Goal: Transaction & Acquisition: Purchase product/service

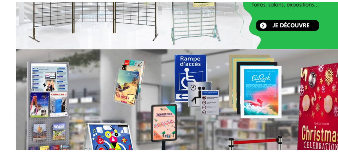
scroll to position [231, 0]
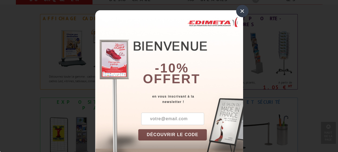
drag, startPoint x: 240, startPoint y: 9, endPoint x: 241, endPoint y: 13, distance: 4.3
click at [239, 9] on div "×" at bounding box center [242, 11] width 12 height 12
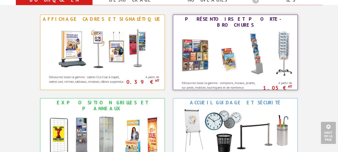
scroll to position [242, 0]
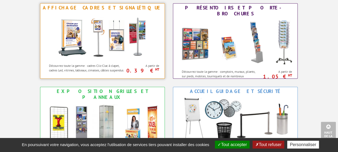
click at [100, 48] on img at bounding box center [103, 36] width 100 height 48
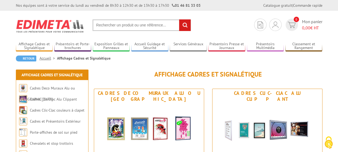
click at [148, 27] on input "text" at bounding box center [142, 25] width 98 height 12
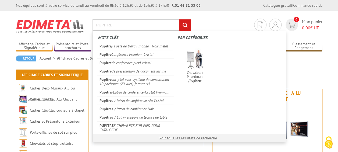
type input "PUPITRE"
click at [179, 19] on input "rechercher" at bounding box center [185, 25] width 12 height 12
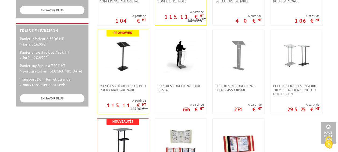
scroll to position [215, 0]
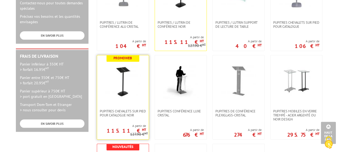
click at [127, 104] on link at bounding box center [123, 82] width 52 height 54
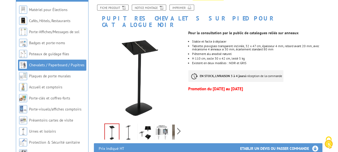
scroll to position [81, 0]
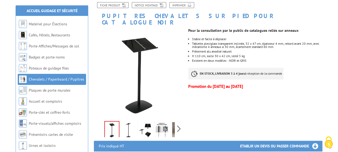
click at [160, 124] on img at bounding box center [162, 130] width 13 height 17
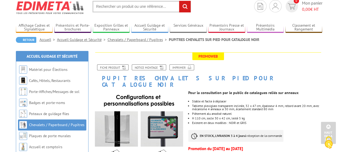
scroll to position [0, 0]
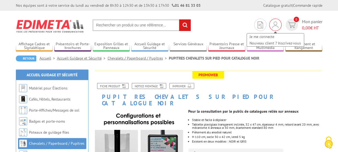
click at [277, 24] on img at bounding box center [276, 25] width 6 height 6
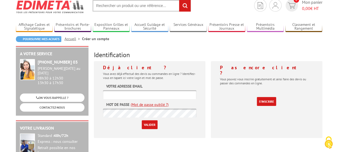
scroll to position [27, 0]
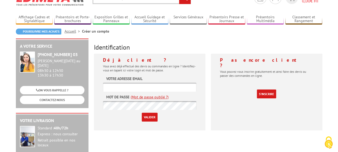
type input "[EMAIL_ADDRESS][DOMAIN_NAME]"
click at [147, 117] on input "Valider" at bounding box center [150, 116] width 16 height 9
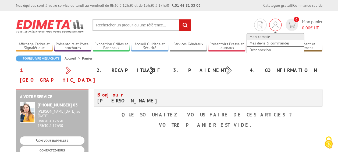
click at [263, 39] on link "Mon compte" at bounding box center [275, 36] width 57 height 6
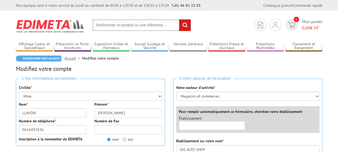
click at [263, 41] on li "Présentoirs Multimédia Supports Tablettes et i-Pad Affichage digital Meubles mu…" at bounding box center [265, 43] width 37 height 15
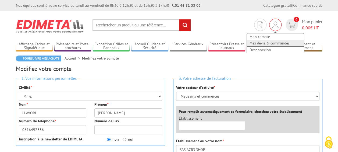
click at [273, 43] on link "Mes devis & commandes" at bounding box center [275, 43] width 57 height 6
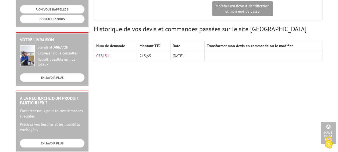
click at [144, 54] on td "215,65" at bounding box center [153, 56] width 33 height 10
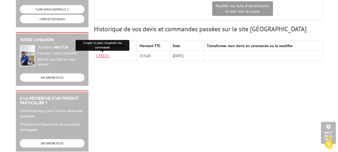
click at [100, 54] on link "C78151" at bounding box center [102, 55] width 13 height 5
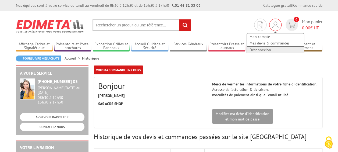
click at [262, 50] on link "Déconnexion" at bounding box center [275, 50] width 57 height 6
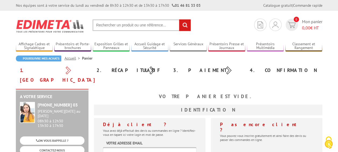
type input "acrsshop@gmail.com"
click at [129, 24] on input "text" at bounding box center [142, 25] width 98 height 12
click at [128, 24] on input "text" at bounding box center [142, 25] width 98 height 12
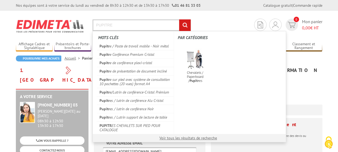
type input "PUPITRE"
click at [179, 19] on input "rechercher" at bounding box center [185, 25] width 12 height 12
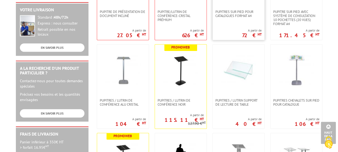
scroll to position [161, 0]
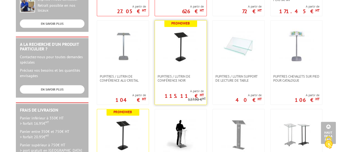
click at [188, 72] on link at bounding box center [181, 47] width 52 height 54
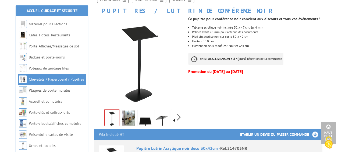
scroll to position [81, 0]
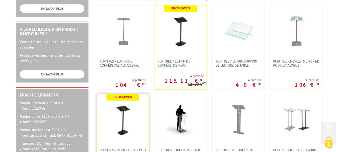
scroll to position [188, 0]
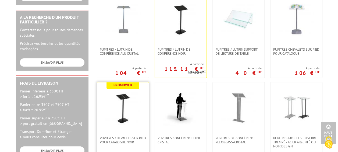
click at [125, 104] on img at bounding box center [122, 107] width 35 height 35
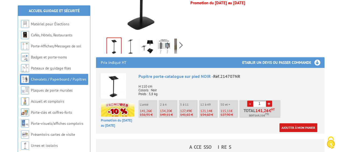
scroll to position [188, 0]
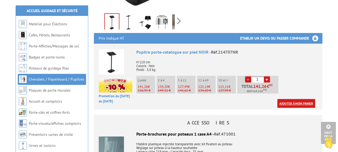
click at [302, 99] on link "Ajouter à mon panier" at bounding box center [296, 103] width 38 height 9
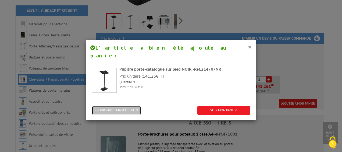
click at [123, 106] on button "POURSUIVRE MA SÉLECTION" at bounding box center [117, 110] width 50 height 9
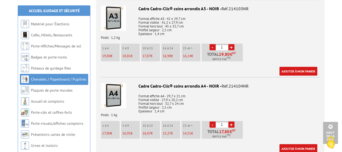
scroll to position [619, 0]
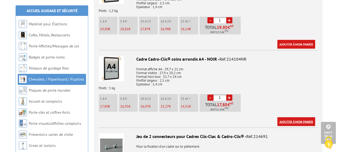
click at [300, 117] on link "Ajouter à mon panier" at bounding box center [296, 121] width 38 height 9
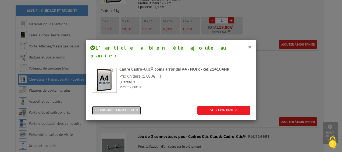
click at [132, 106] on button "POURSUIVRE MA SÉLECTION" at bounding box center [117, 110] width 50 height 9
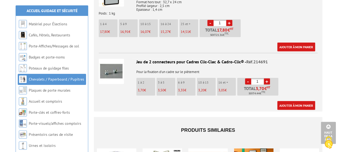
scroll to position [700, 0]
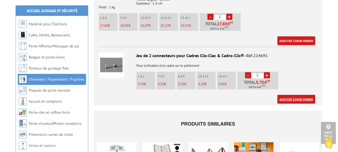
click at [297, 95] on link "Ajouter à mon panier" at bounding box center [296, 99] width 38 height 9
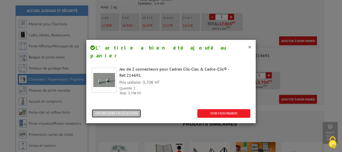
click at [133, 109] on button "POURSUIVRE MA SÉLECTION" at bounding box center [117, 113] width 50 height 9
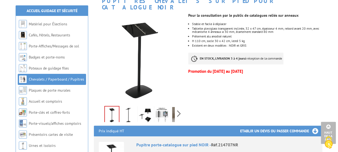
scroll to position [0, 0]
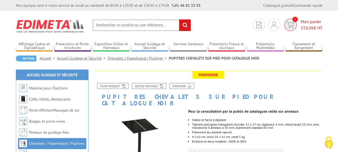
click at [294, 27] on span "2" at bounding box center [290, 25] width 12 height 12
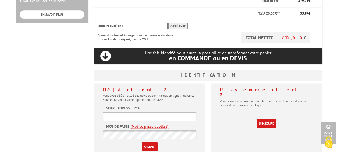
scroll to position [215, 0]
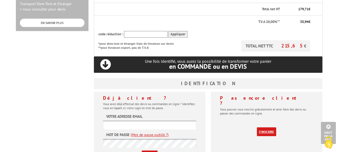
type input "[EMAIL_ADDRESS][DOMAIN_NAME]"
click at [270, 127] on link "S'inscrire" at bounding box center [266, 131] width 19 height 9
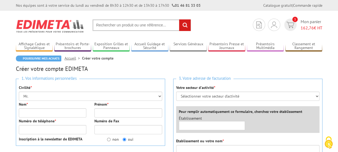
type input "[EMAIL_ADDRESS][DOMAIN_NAME]"
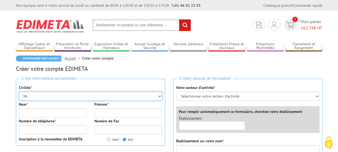
click at [38, 97] on select "Mr. Mme. Mlle." at bounding box center [90, 95] width 143 height 9
click at [19, 91] on select "Mr. Mme. Mlle." at bounding box center [90, 95] width 143 height 9
click at [36, 97] on select "Mr. Mme. Mlle." at bounding box center [90, 95] width 143 height 9
select select "Mr."
click at [19, 91] on select "Mr. Mme. Mlle." at bounding box center [90, 95] width 143 height 9
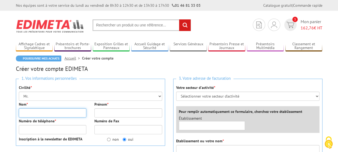
click at [36, 112] on input "Nom *" at bounding box center [53, 112] width 68 height 9
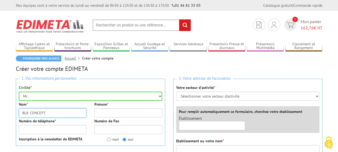
click at [62, 116] on input "BLK CONCEPT" at bounding box center [53, 112] width 68 height 9
type input "BLK CONCEPT"
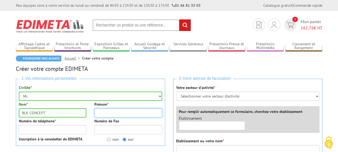
click at [103, 116] on input "Prénom *" at bounding box center [128, 112] width 68 height 9
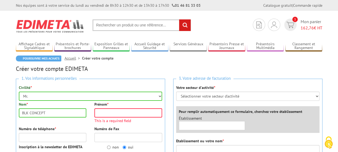
click at [89, 107] on div "Nom * BLK CONCEPT" at bounding box center [53, 109] width 76 height 16
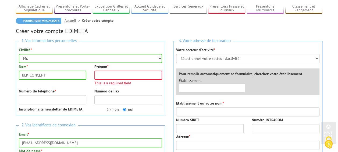
scroll to position [27, 0]
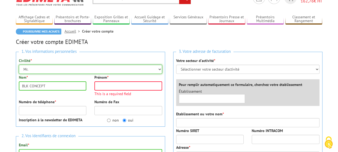
click at [53, 69] on select "Mr. Mme. Mlle." at bounding box center [90, 69] width 143 height 9
select select "Mme."
click at [19, 65] on select "Mr. Mme. Mlle." at bounding box center [90, 69] width 143 height 9
drag, startPoint x: 52, startPoint y: 87, endPoint x: 11, endPoint y: 90, distance: 41.0
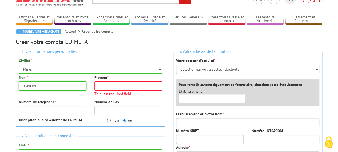
type input "LLAVORI"
click at [129, 82] on input "Prénom *" at bounding box center [128, 85] width 68 height 9
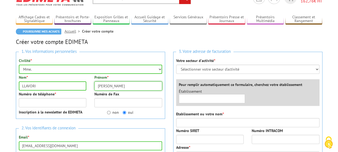
type input "CARMEN"
click at [62, 101] on input "Numéro de téléphone *" at bounding box center [53, 102] width 68 height 9
type input "0616492836"
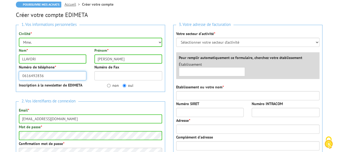
scroll to position [81, 0]
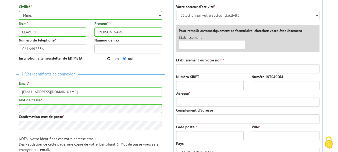
click at [109, 59] on input "non" at bounding box center [108, 58] width 3 height 3
radio input "true"
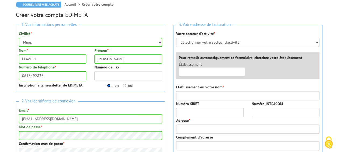
scroll to position [27, 0]
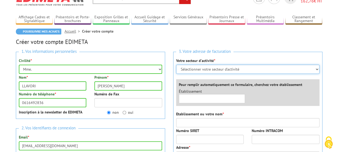
click at [215, 68] on select "Sélectionner votre secteur d'activité Administrations et collectivités Magasins…" at bounding box center [247, 69] width 143 height 9
select select "877"
click at [176, 65] on select "Sélectionner votre secteur d'activité Administrations et collectivités Magasins…" at bounding box center [247, 69] width 143 height 9
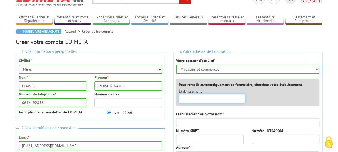
click at [215, 98] on input "text" at bounding box center [212, 98] width 66 height 9
type input "BLK CONCEPT"
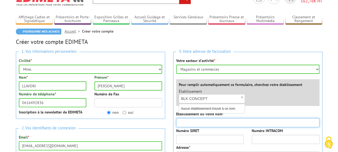
click at [214, 123] on input "Etablissement ou votre nom *" at bounding box center [247, 122] width 143 height 9
type input "BLK CONCEPT"
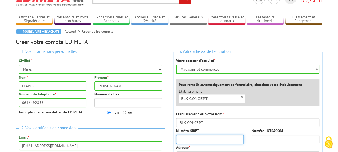
click at [194, 138] on input "Numéro SIRET" at bounding box center [210, 139] width 68 height 9
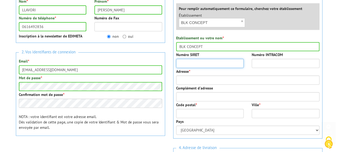
scroll to position [108, 0]
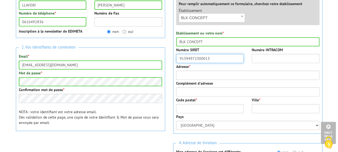
type input "91394972300013"
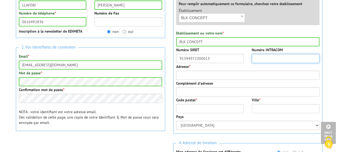
click at [266, 55] on input "Numéro INTRACOM" at bounding box center [286, 58] width 68 height 9
type input "FR39913949723"
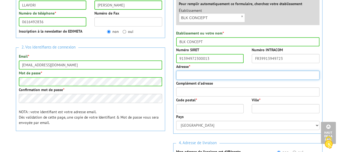
click at [285, 73] on input "Adresse *" at bounding box center [247, 74] width 143 height 9
type input "19 Avenue du Maréchal Joffre 53200 Château-Gontier-sur-Mayenne"
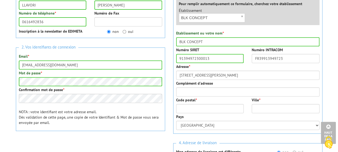
type input "53200"
type input "Château-Gontier-sur-Mayenne"
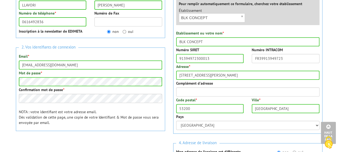
click at [231, 100] on div "Code postal * 53200" at bounding box center [210, 105] width 76 height 16
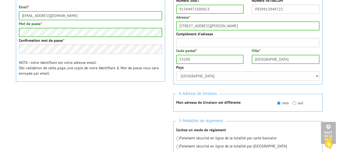
scroll to position [161, 0]
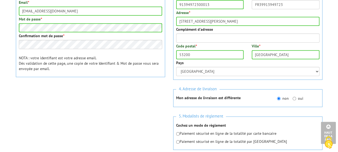
click at [239, 84] on div "3. Votre adresse de facturation Votre secteur d'activité * Sélectionner votre s…" at bounding box center [247, 36] width 157 height 246
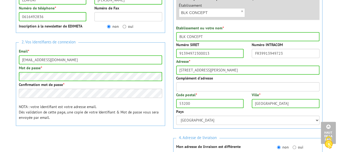
scroll to position [108, 0]
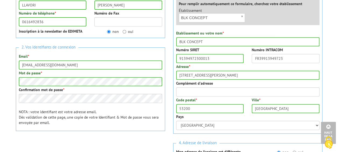
click at [260, 85] on div "Complément d'adresse" at bounding box center [247, 88] width 143 height 16
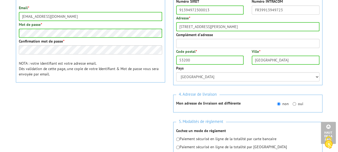
scroll to position [161, 0]
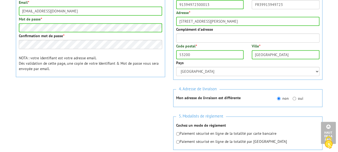
click at [331, 62] on body "Nos équipes sont à votre service du lundi au vendredi de 8h30 à 12h30 et de 13h…" at bounding box center [169, 85] width 338 height 493
drag, startPoint x: 288, startPoint y: 20, endPoint x: 227, endPoint y: 24, distance: 61.2
click at [227, 24] on input "19 Avenue du Maréchal Joffre 53200 Château-Gontier-sur-Mayenne" at bounding box center [247, 21] width 143 height 9
type input "19 Avenue du Maréchal Joffre"
click at [303, 31] on div "Complément d'adresse" at bounding box center [247, 35] width 143 height 16
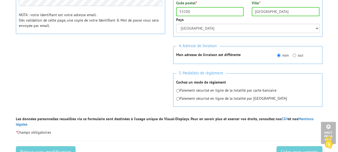
scroll to position [215, 0]
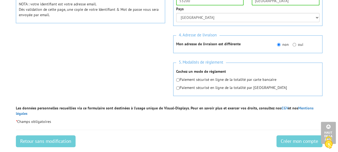
click at [203, 81] on p "Paiement sécurisé en ligne de la totalité par carte bancaire" at bounding box center [247, 79] width 143 height 5
click at [202, 80] on p "Paiement sécurisé en ligne de la totalité par carte bancaire" at bounding box center [247, 79] width 143 height 5
click at [177, 79] on input "radio" at bounding box center [177, 79] width 3 height 3
radio input "true"
drag, startPoint x: 300, startPoint y: 135, endPoint x: 216, endPoint y: 20, distance: 141.8
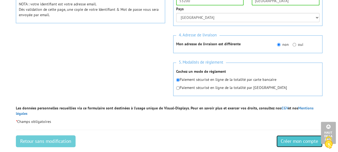
click at [300, 135] on input "Créer mon compte" at bounding box center [300, 141] width 46 height 12
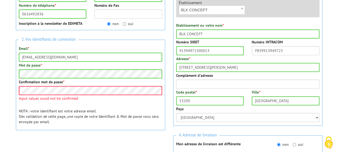
scroll to position [123, 0]
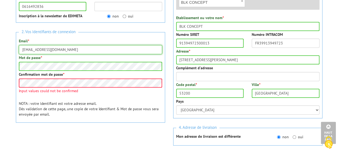
drag, startPoint x: 71, startPoint y: 52, endPoint x: 5, endPoint y: 52, distance: 66.2
click at [5, 52] on body "Nos équipes sont à votre service du lundi au vendredi de 8h30 à 12h30 et de 13h…" at bounding box center [169, 123] width 338 height 493
type input "blkconcept53@gmail.com"
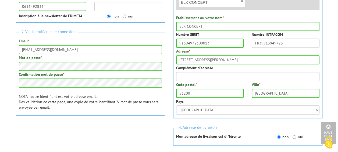
click at [152, 110] on div "2. Vos identifiants de connexion Email * blkconcept53@gmail.com Mot de passe * …" at bounding box center [90, 73] width 149 height 83
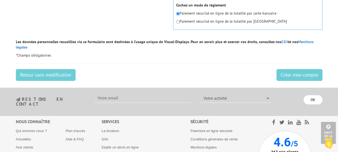
scroll to position [284, 0]
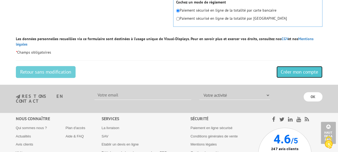
click at [314, 66] on input "Créer mon compte" at bounding box center [300, 72] width 46 height 12
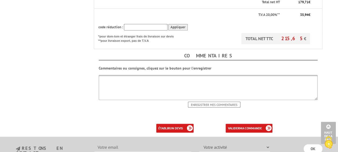
scroll to position [269, 0]
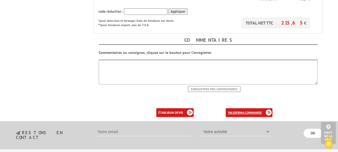
click at [254, 110] on b "ma commande" at bounding box center [250, 112] width 22 height 4
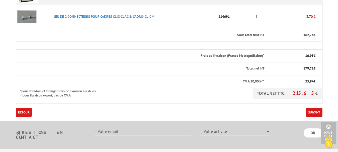
scroll to position [215, 0]
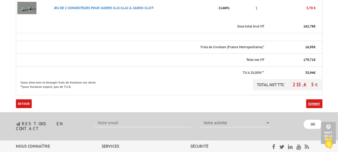
click at [319, 99] on link "Suivant" at bounding box center [314, 103] width 16 height 9
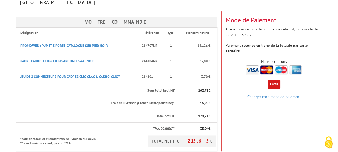
scroll to position [81, 0]
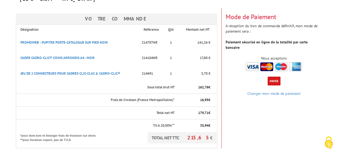
click at [275, 76] on button "Payer" at bounding box center [274, 80] width 13 height 9
